Goal: Find specific page/section: Find specific page/section

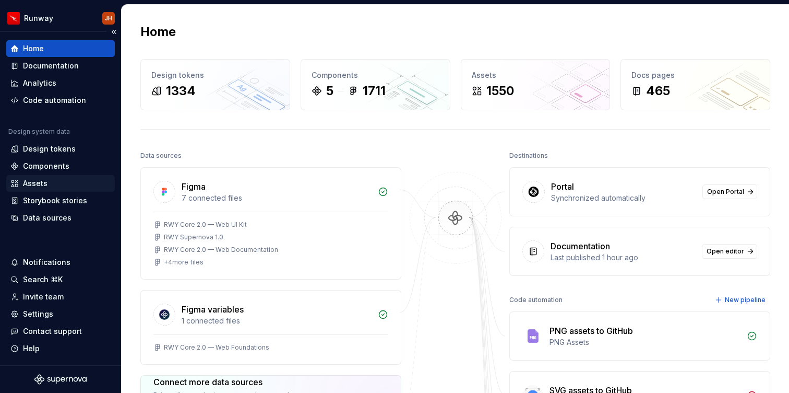
click at [41, 182] on div "Assets" at bounding box center [35, 183] width 25 height 10
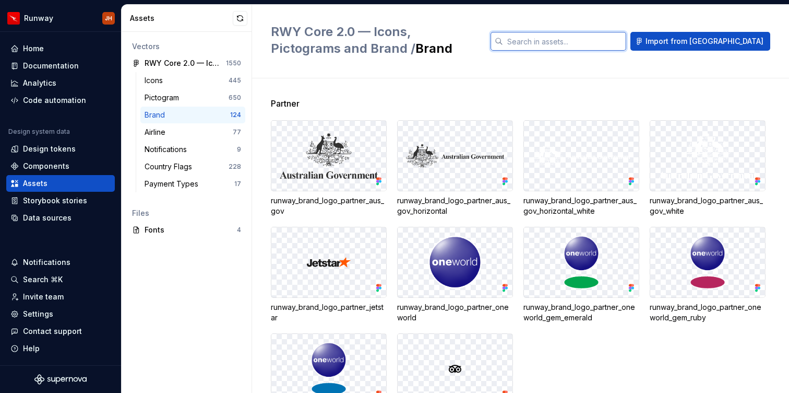
click at [572, 43] on input "text" at bounding box center [564, 41] width 123 height 19
paste input "text"
paste input "Airlink"
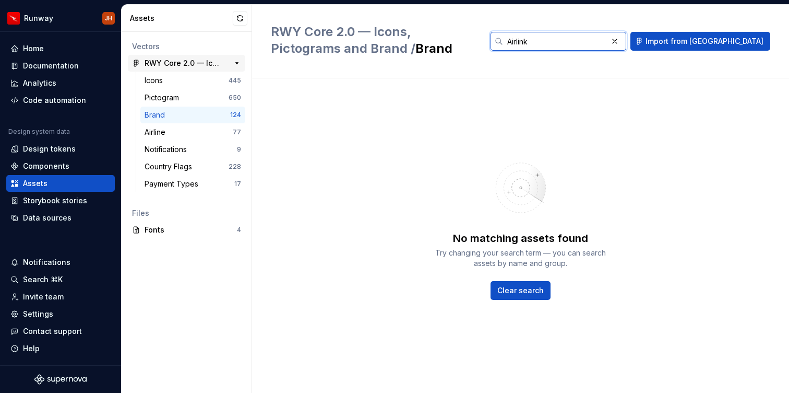
type input "Airlink"
click at [159, 63] on div "RWY Core 2.0 — Icons, Pictograms and Brand" at bounding box center [184, 63] width 78 height 10
click at [164, 75] on div "Icons" at bounding box center [156, 80] width 22 height 10
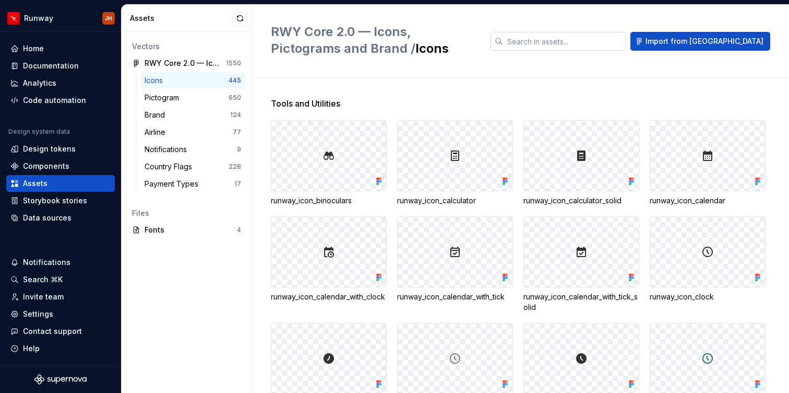
click at [598, 50] on input "text" at bounding box center [564, 41] width 123 height 19
paste input "Airlink"
type input "Airlink"
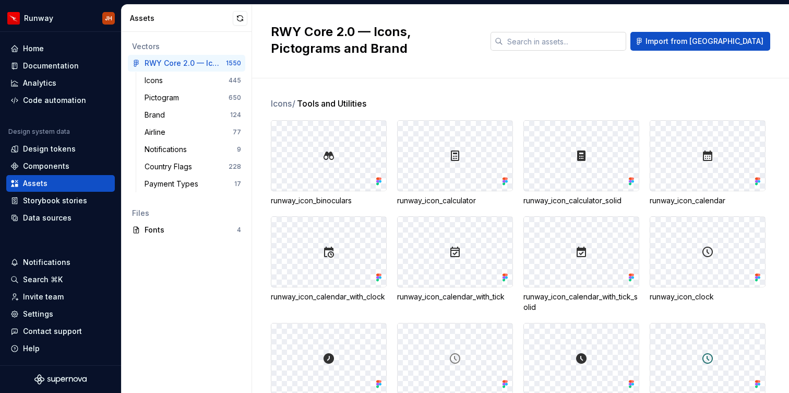
click at [595, 45] on input "text" at bounding box center [564, 41] width 123 height 19
paste input "Airlink"
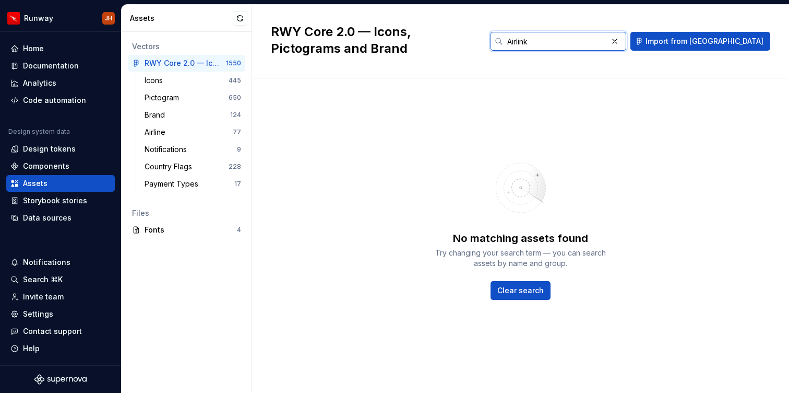
type input "Airlink"
click at [754, 376] on div "No matching assets found Try changing your search term — you can search assets …" at bounding box center [521, 235] width 500 height 314
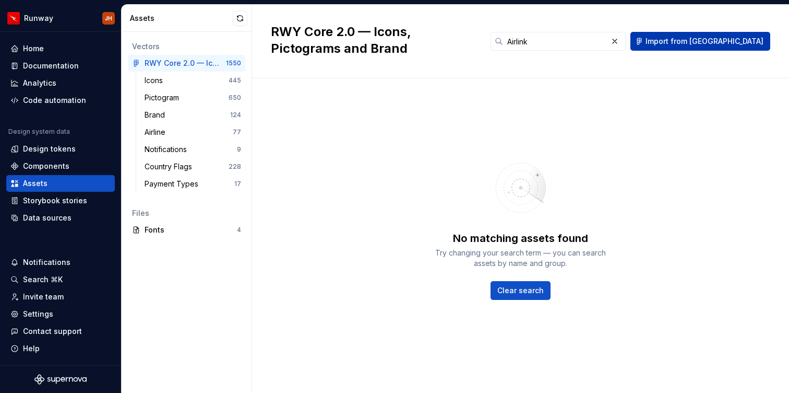
click at [716, 41] on span "Import from [GEOGRAPHIC_DATA]" at bounding box center [705, 41] width 118 height 10
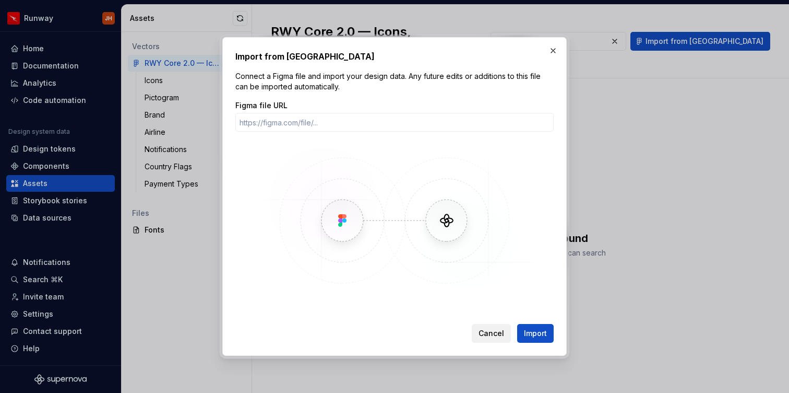
click at [498, 326] on button "Cancel" at bounding box center [491, 333] width 39 height 19
